Goal: Task Accomplishment & Management: Manage account settings

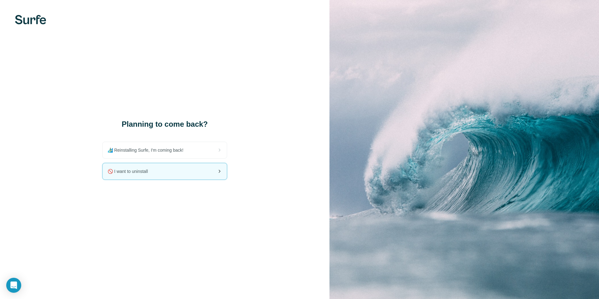
click at [176, 174] on div "🚫 I want to uninstall" at bounding box center [165, 171] width 124 height 16
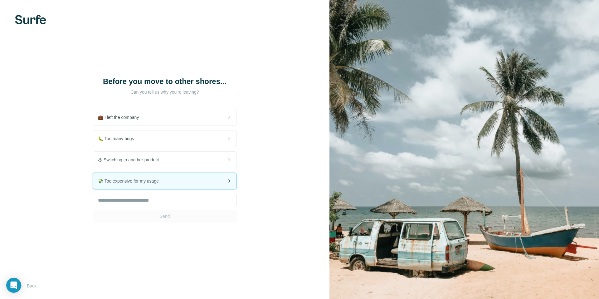
click at [167, 186] on div "💸 Too expensive for my usage" at bounding box center [165, 181] width 144 height 16
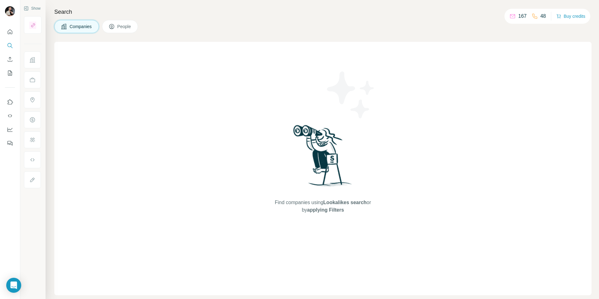
click at [518, 16] on p "167" at bounding box center [522, 15] width 8 height 7
click at [510, 16] on icon at bounding box center [513, 16] width 6 height 6
click at [9, 32] on icon "Quick start" at bounding box center [10, 31] width 5 height 5
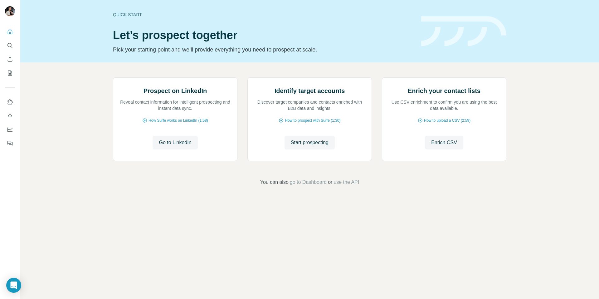
click at [53, 164] on div "Prospect on LinkedIn Reveal contact information for intelligent prospecting and…" at bounding box center [309, 131] width 579 height 139
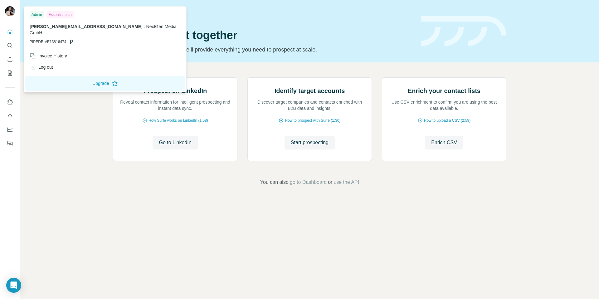
click at [8, 8] on img at bounding box center [10, 11] width 10 height 10
click at [12, 61] on icon "Enrich CSV" at bounding box center [10, 59] width 5 height 5
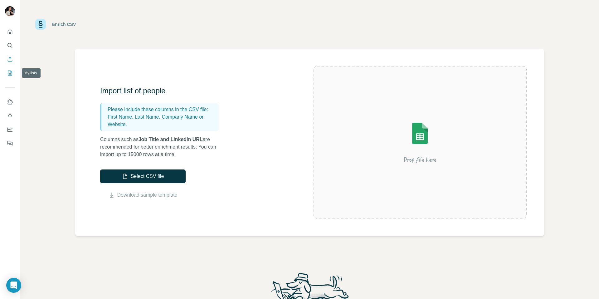
click at [11, 72] on icon "My lists" at bounding box center [10, 73] width 3 height 4
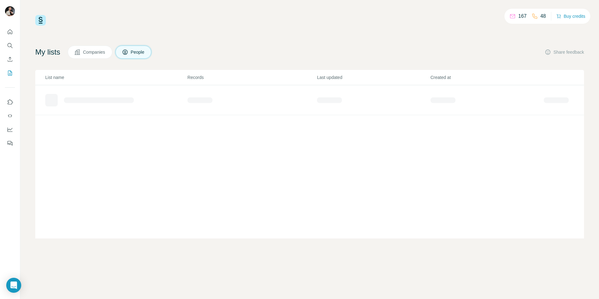
click at [92, 46] on button "Companies" at bounding box center [90, 52] width 45 height 13
click at [92, 50] on span "Companies" at bounding box center [94, 52] width 23 height 6
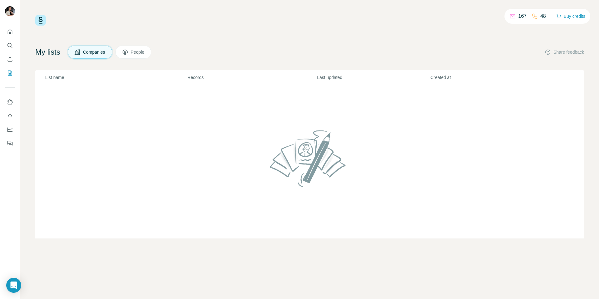
click at [126, 50] on icon at bounding box center [125, 52] width 6 height 6
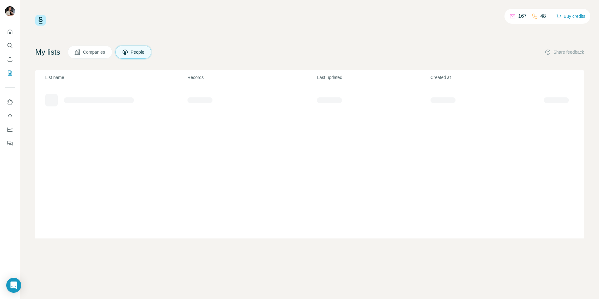
click at [140, 56] on button "People" at bounding box center [133, 52] width 36 height 13
click at [10, 94] on div at bounding box center [10, 85] width 20 height 126
click at [10, 104] on icon "Use Surfe on LinkedIn" at bounding box center [10, 102] width 6 height 6
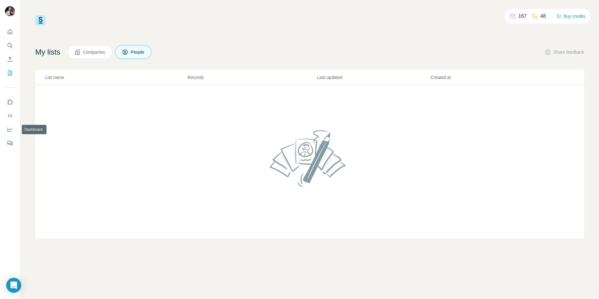
click at [8, 126] on button "Dashboard" at bounding box center [10, 129] width 10 height 11
